Goal: Task Accomplishment & Management: Use online tool/utility

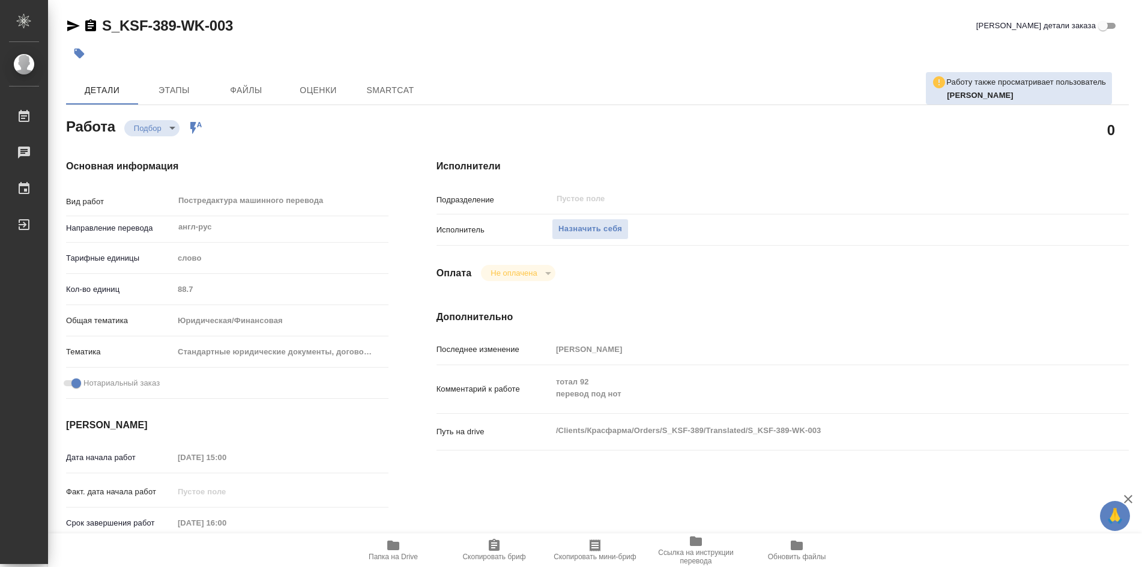
type textarea "x"
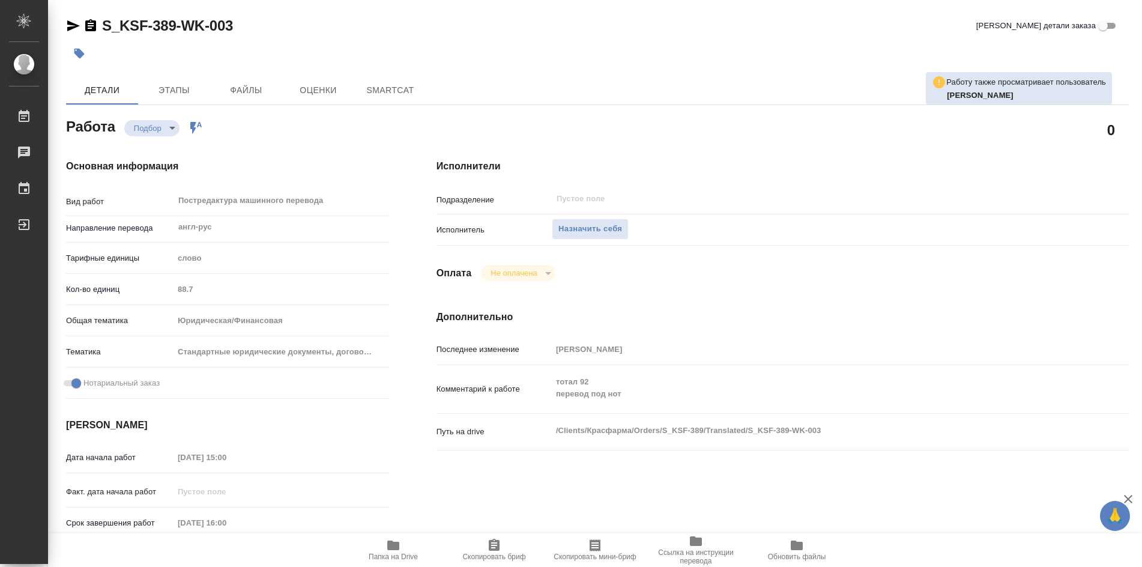
type textarea "x"
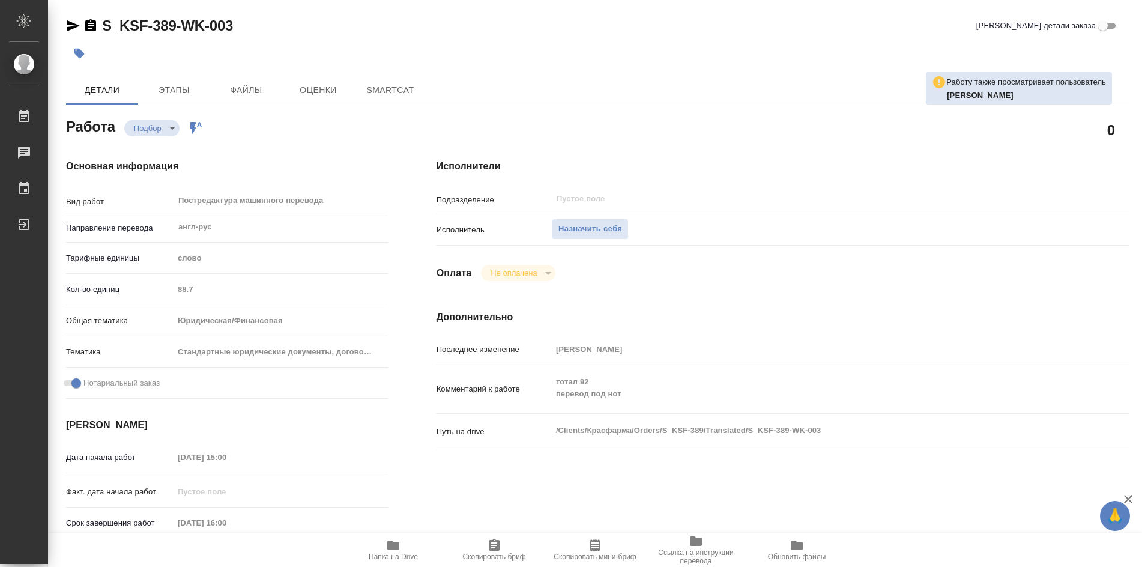
type textarea "x"
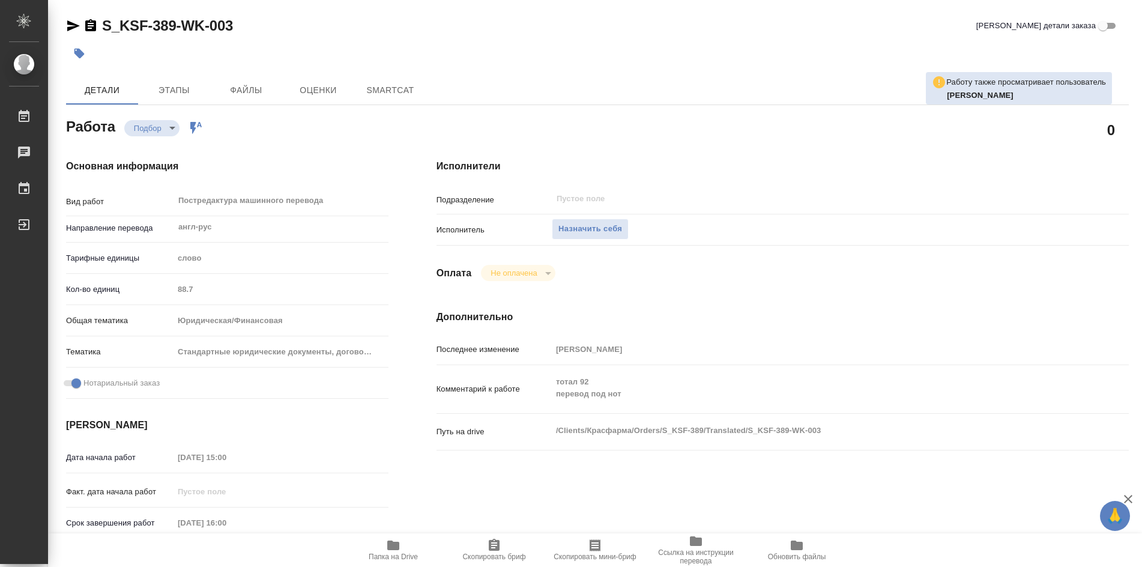
type textarea "x"
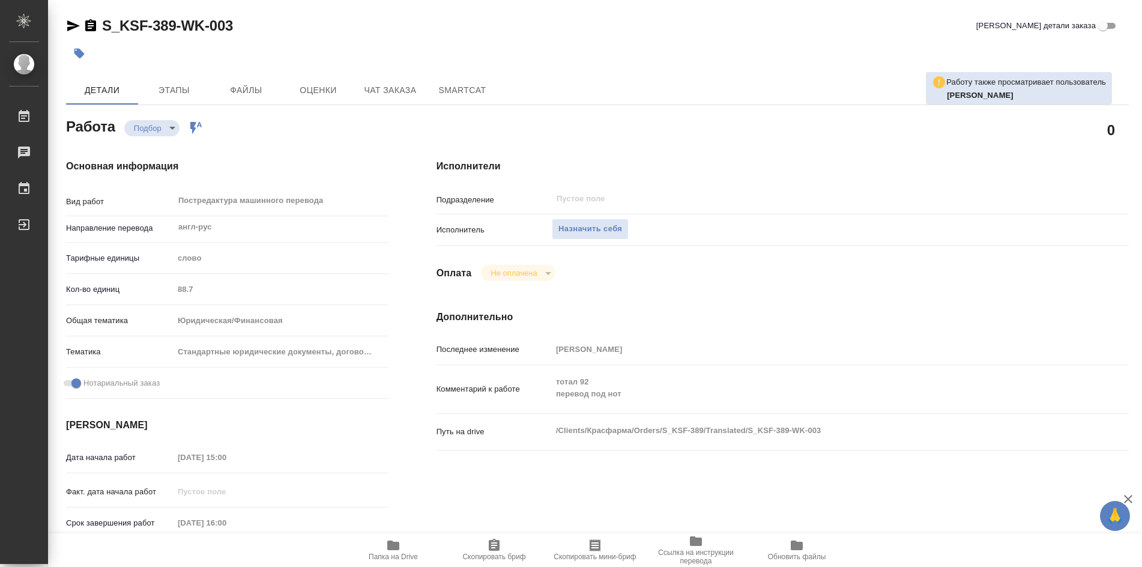
type textarea "x"
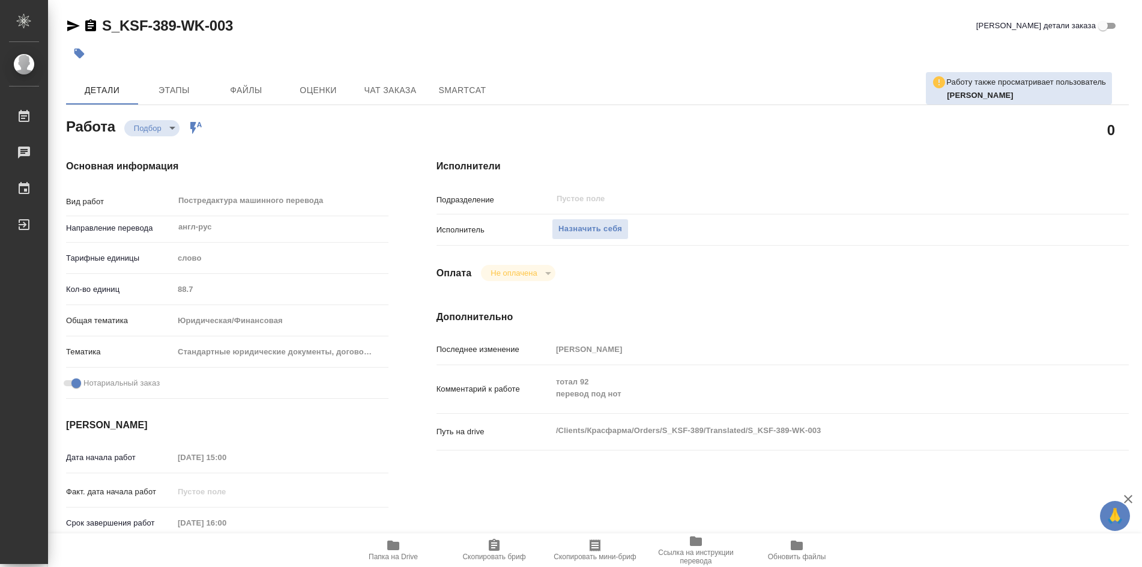
type textarea "x"
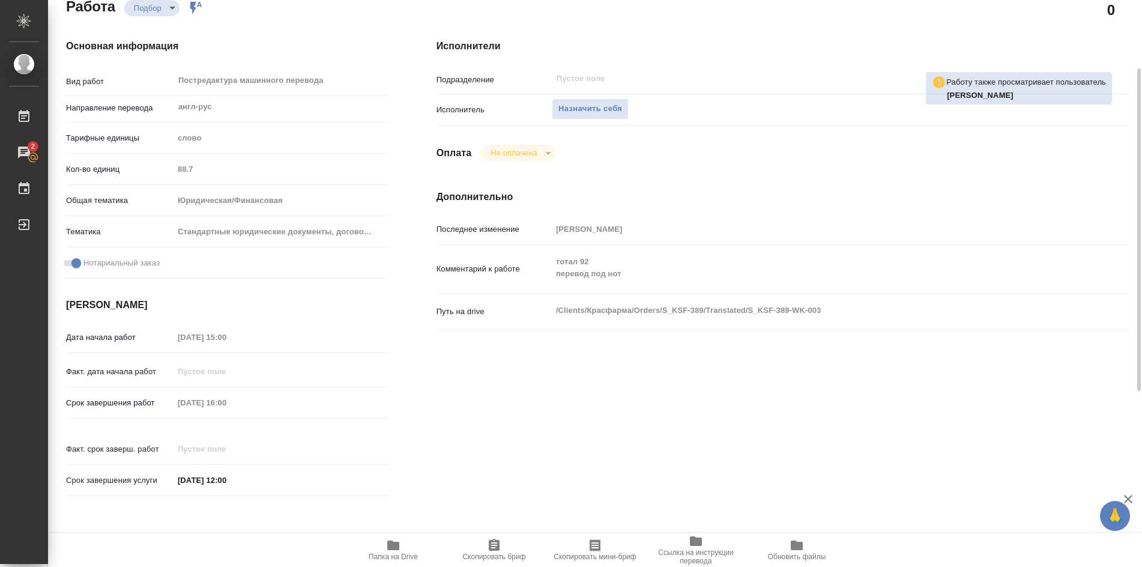
scroll to position [180, 0]
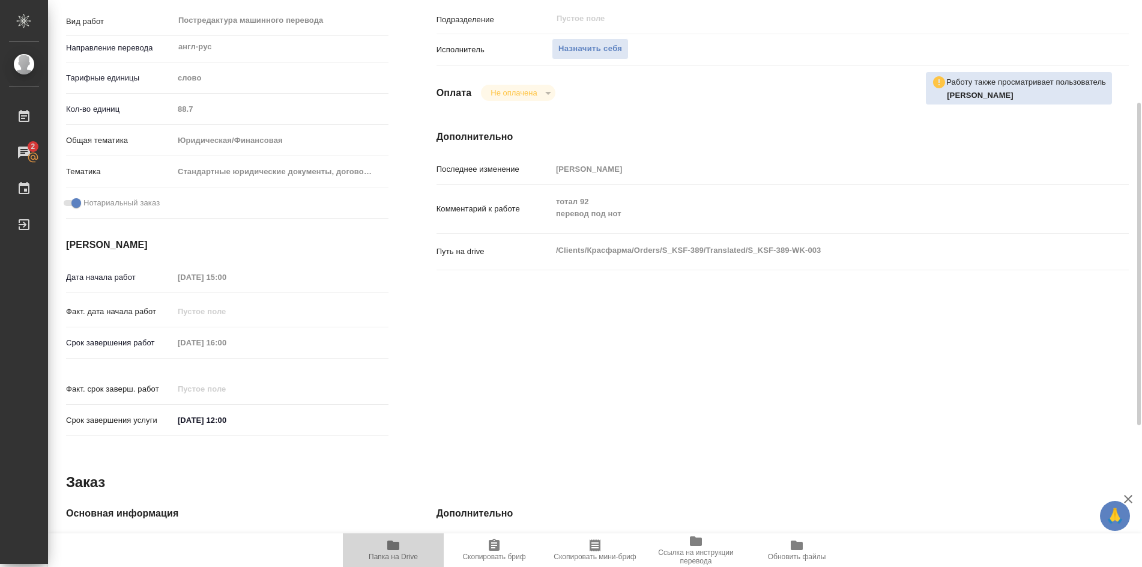
click at [399, 540] on icon "button" at bounding box center [393, 545] width 14 height 14
